Goal: Transaction & Acquisition: Book appointment/travel/reservation

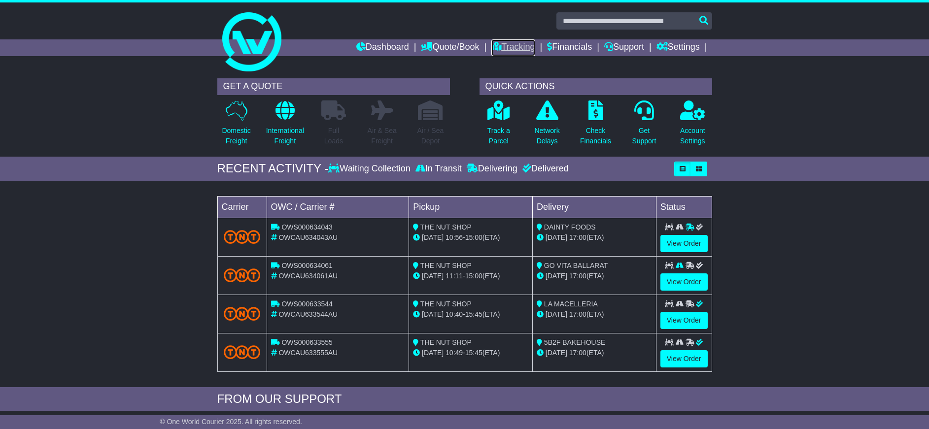
click at [508, 46] on link "Tracking" at bounding box center [512, 47] width 43 height 17
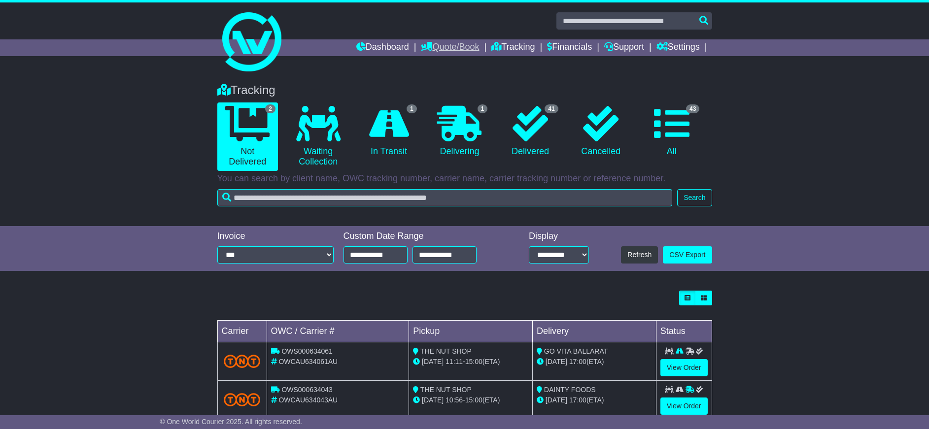
click at [450, 51] on link "Quote/Book" at bounding box center [450, 47] width 58 height 17
click at [432, 65] on link "Domestic" at bounding box center [460, 64] width 78 height 11
